Goal: Navigation & Orientation: Find specific page/section

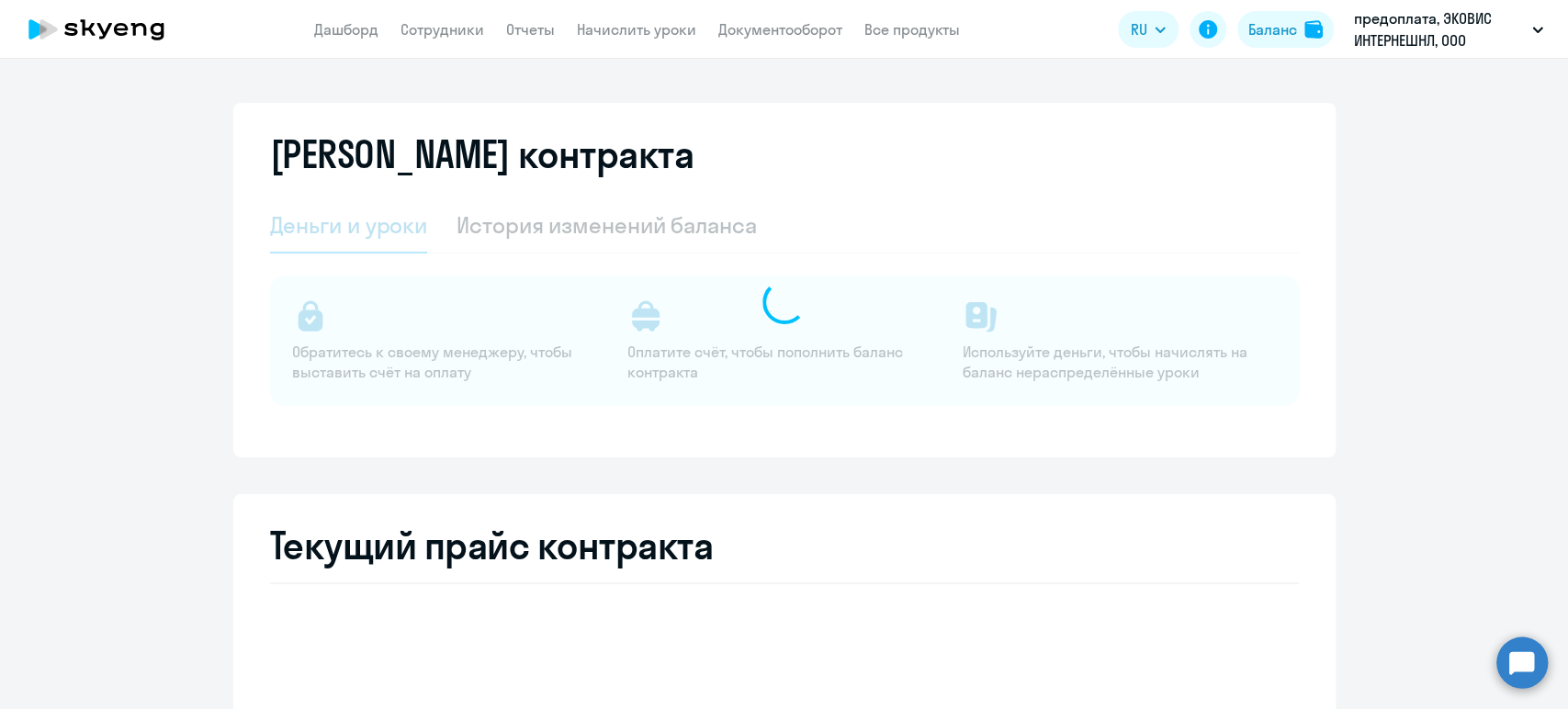
select select "english_adult_not_native_speaker"
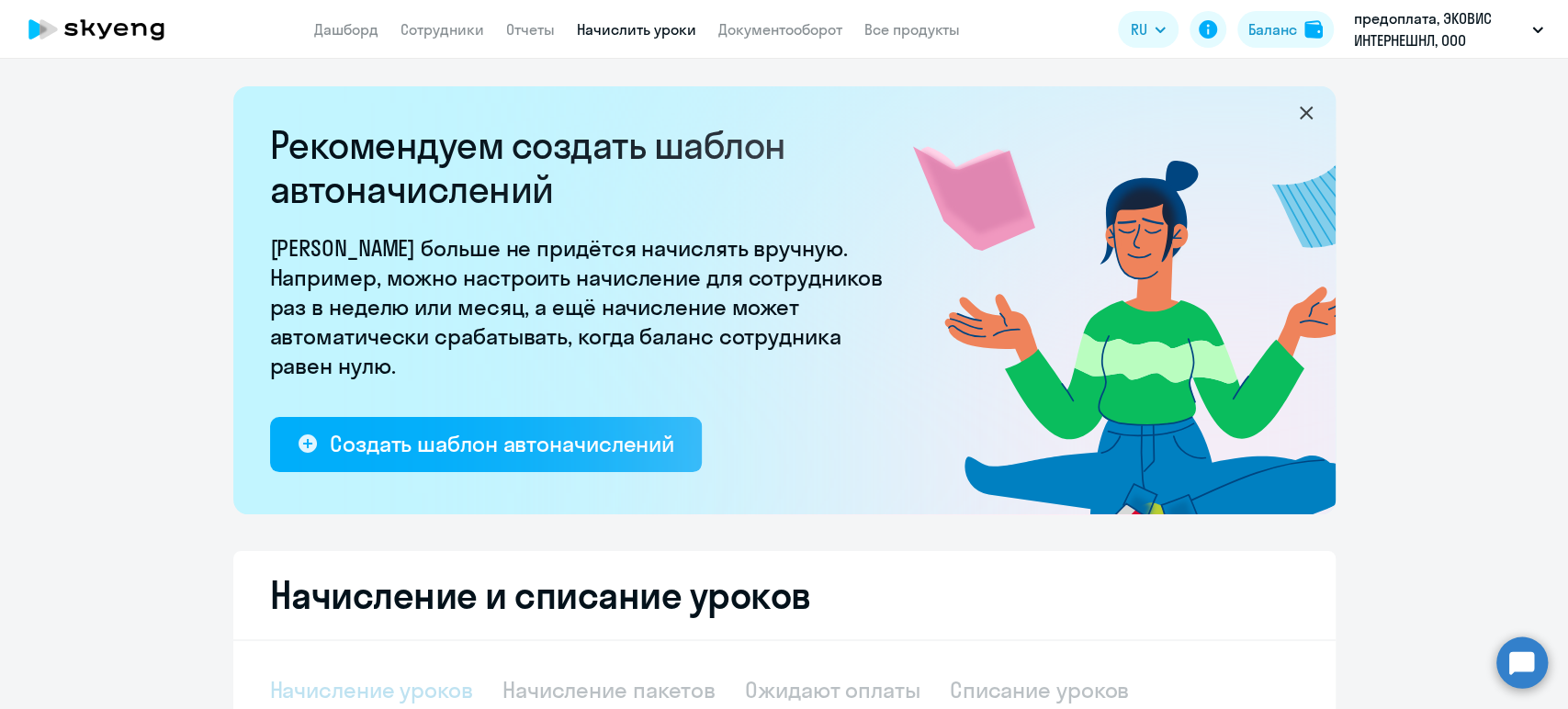
select select "10"
